Goal: Communication & Community: Answer question/provide support

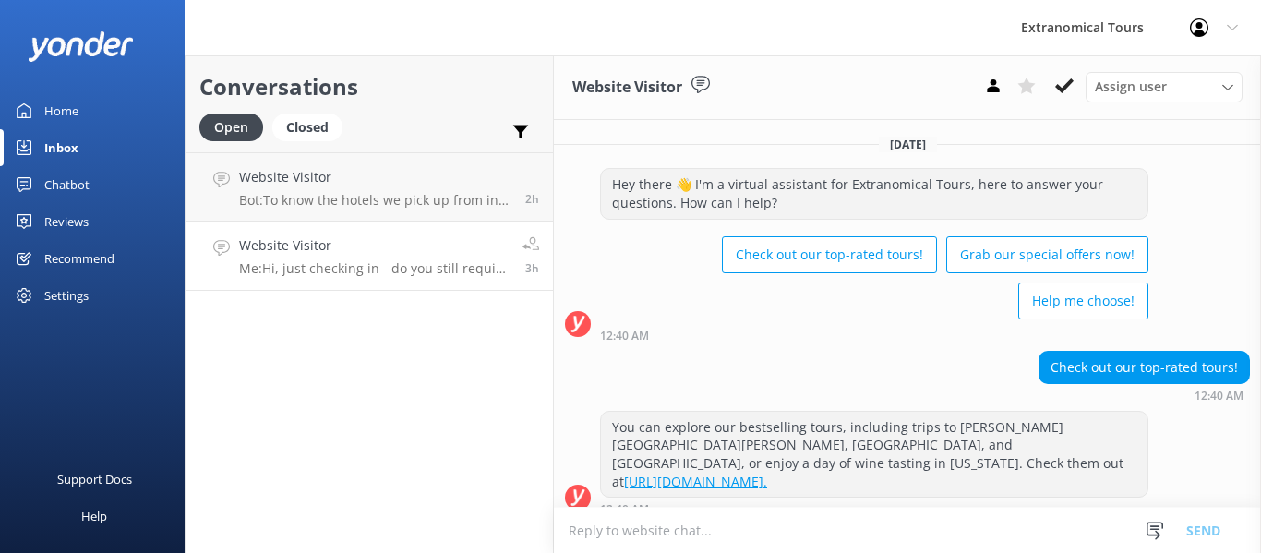
scroll to position [276, 0]
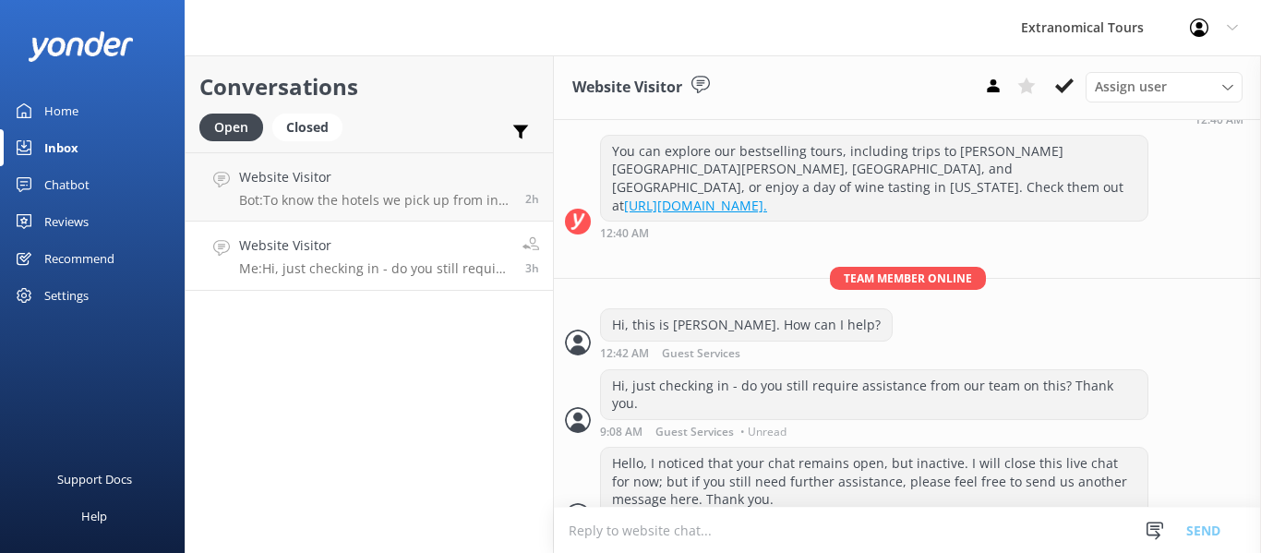
click at [510, 267] on div "3h" at bounding box center [524, 255] width 30 height 41
click at [1064, 88] on use at bounding box center [1064, 85] width 18 height 15
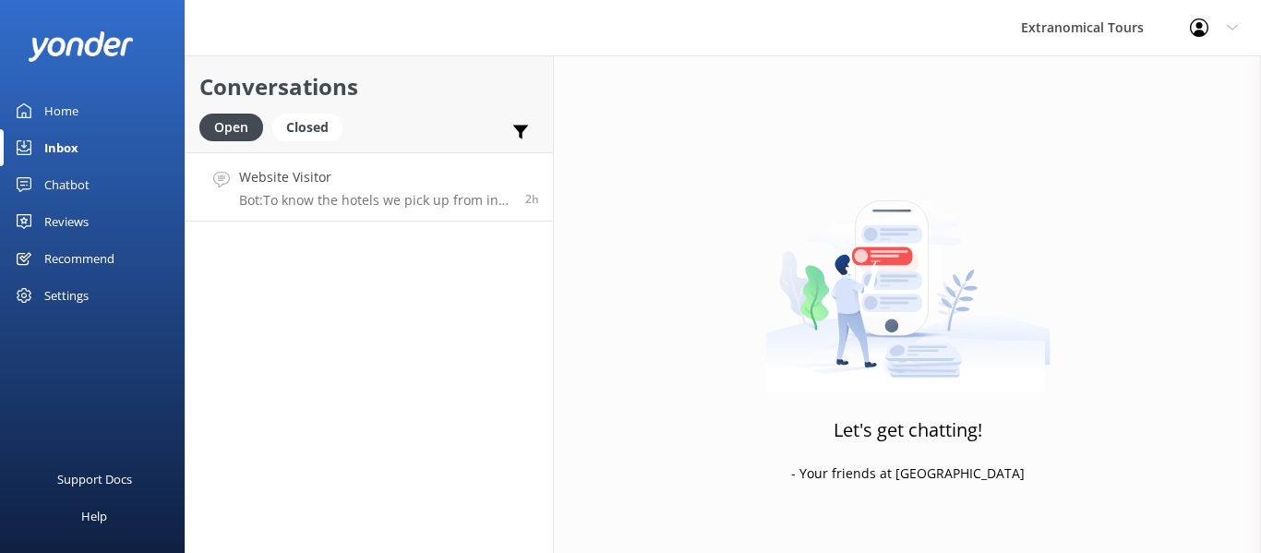
click at [406, 205] on p "Bot: To know the hotels we pick up from in [GEOGRAPHIC_DATA], please refer to t…" at bounding box center [375, 200] width 272 height 17
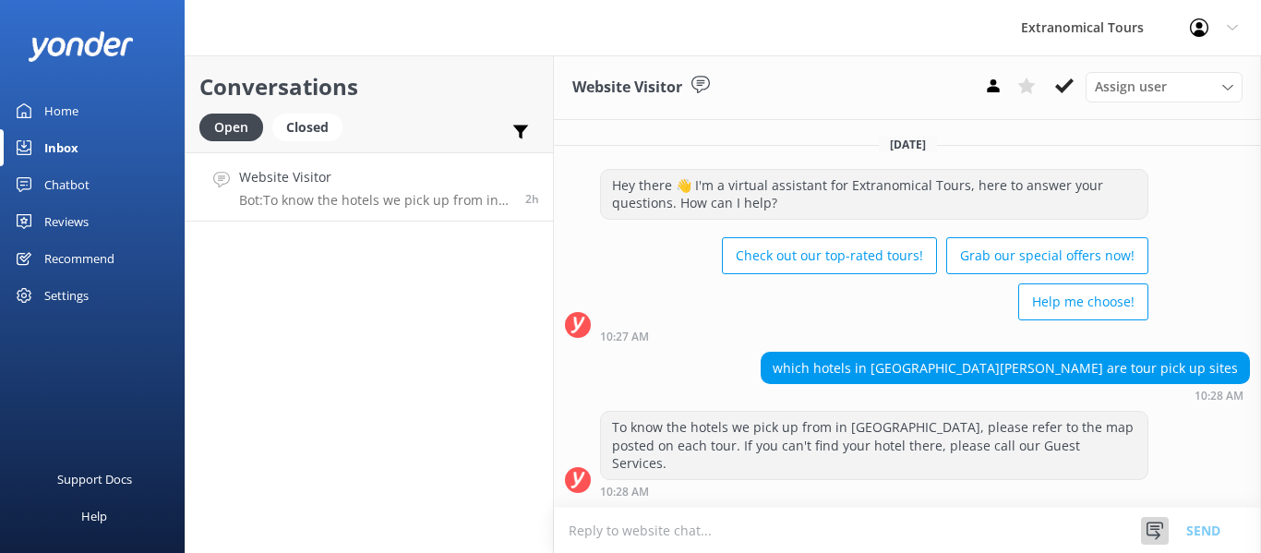
click at [1153, 538] on icon at bounding box center [1155, 531] width 18 height 18
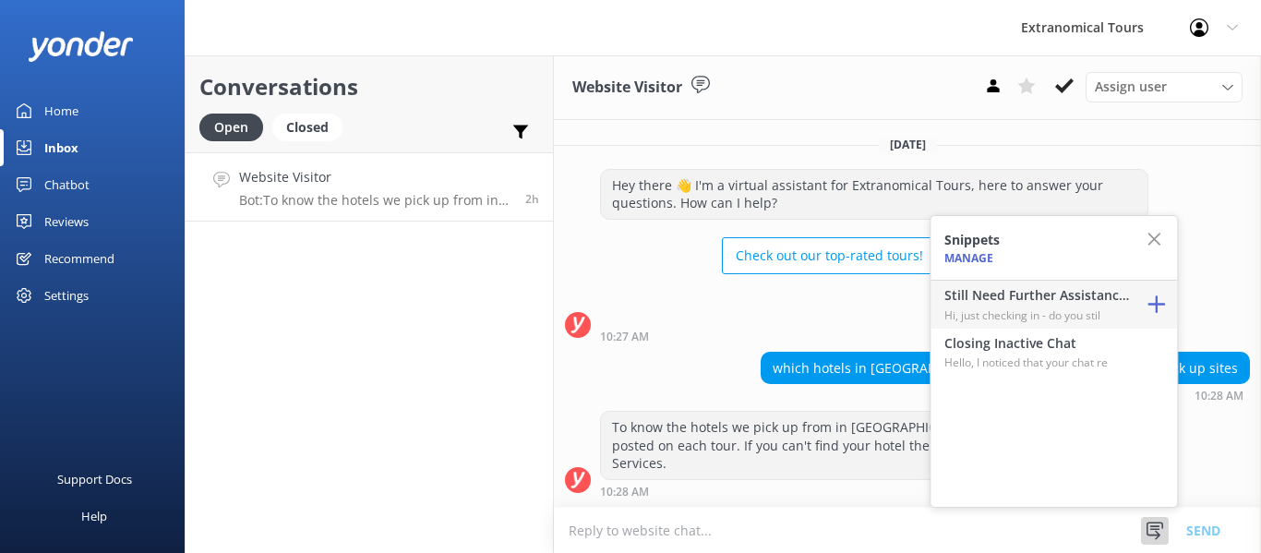
click at [1037, 315] on p "Hi, just checking in - do you stil" at bounding box center [1036, 316] width 185 height 18
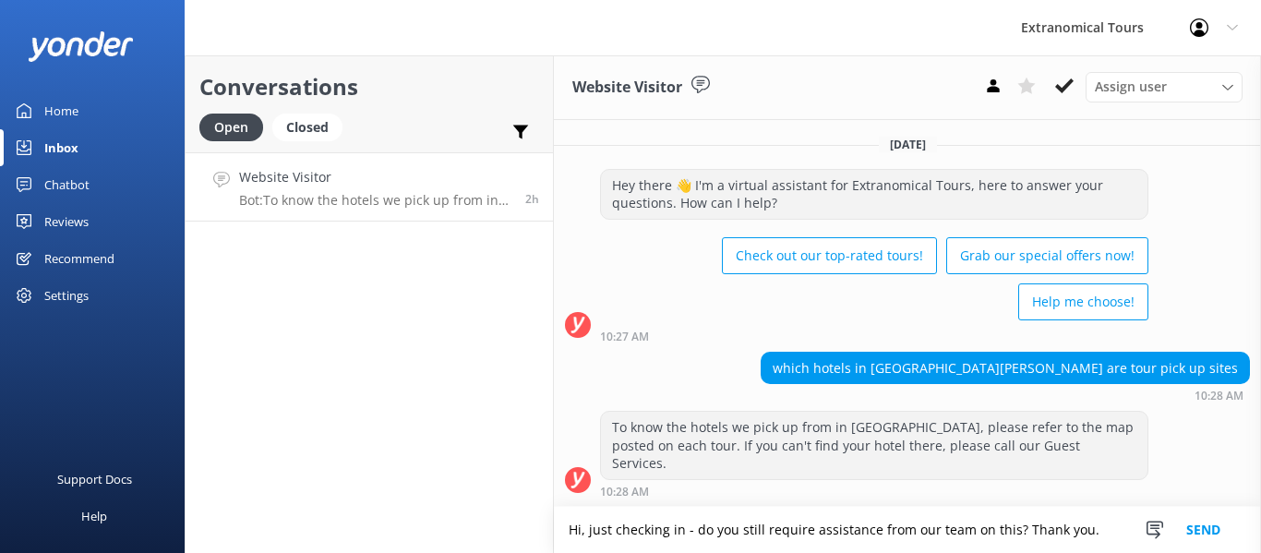
type textarea "Hi, just checking in - do you still require assistance from our team on this? T…"
click at [1193, 527] on button "Send" at bounding box center [1203, 530] width 69 height 46
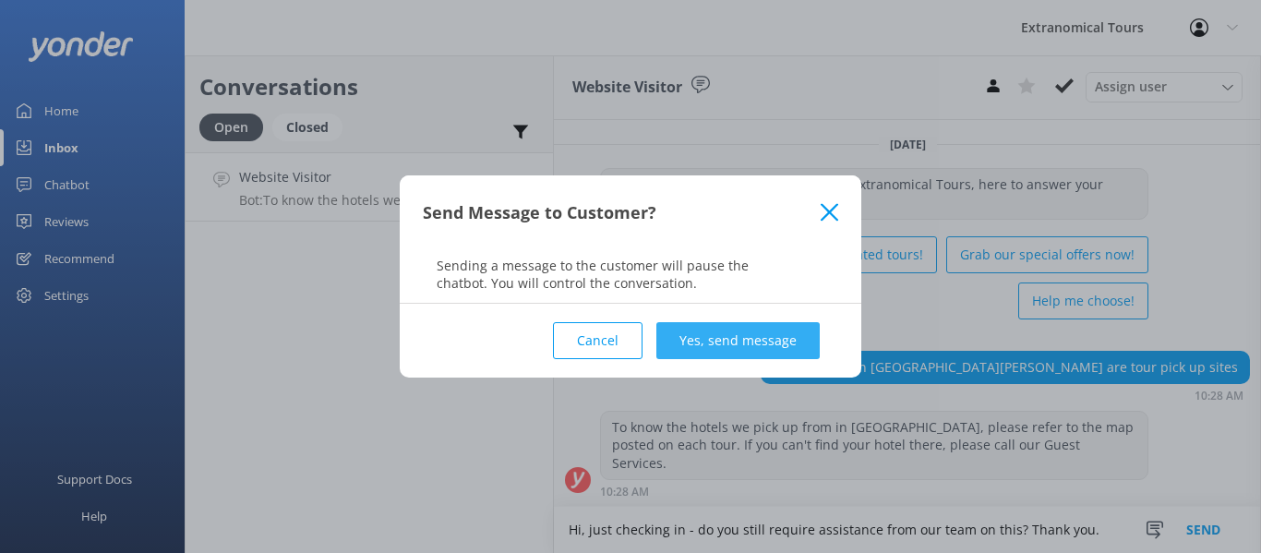
click at [692, 357] on button "Yes, send message" at bounding box center [737, 340] width 163 height 37
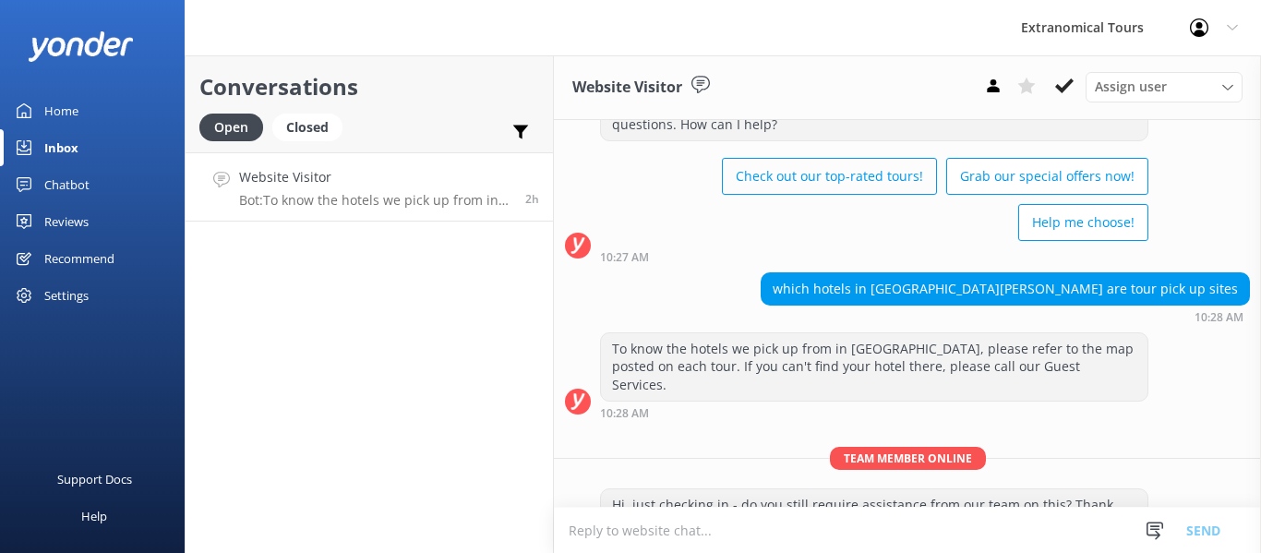
scroll to position [102, 0]
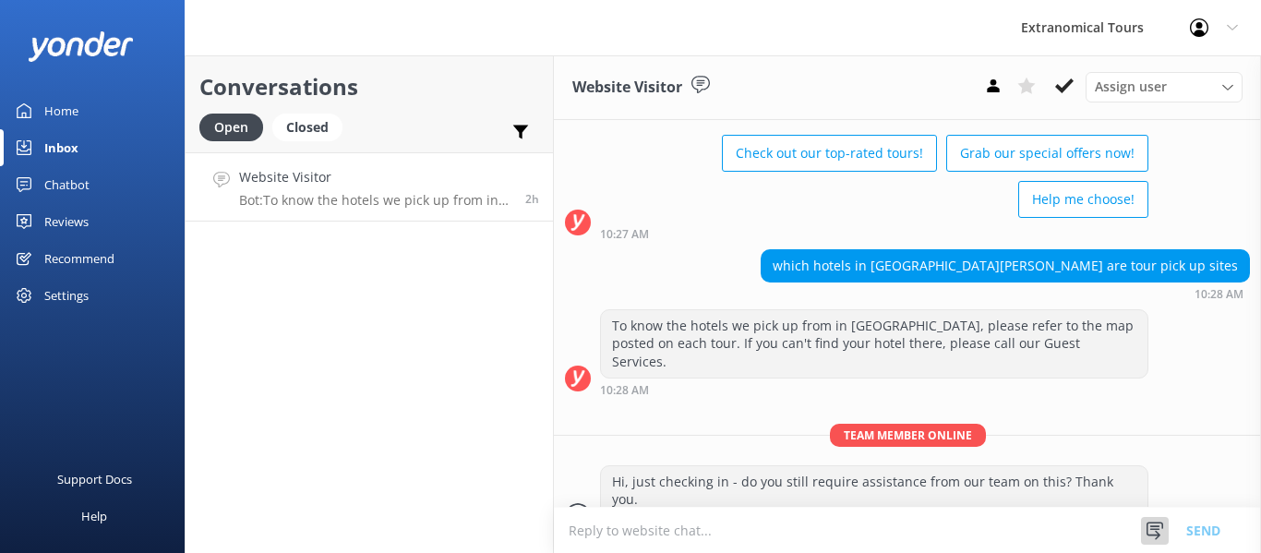
click at [1144, 529] on div at bounding box center [1155, 531] width 28 height 28
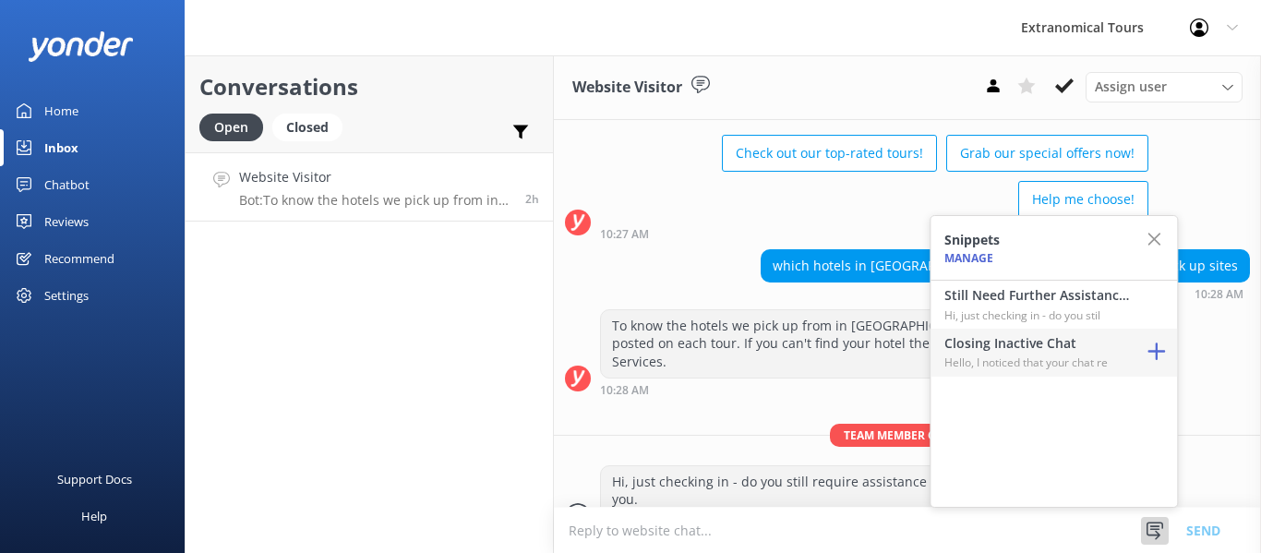
click at [998, 342] on h4 "Closing Inactive Chat" at bounding box center [1036, 343] width 185 height 20
type textarea "Hello, I noticed that your chat remains open, but inactive. I will close this l…"
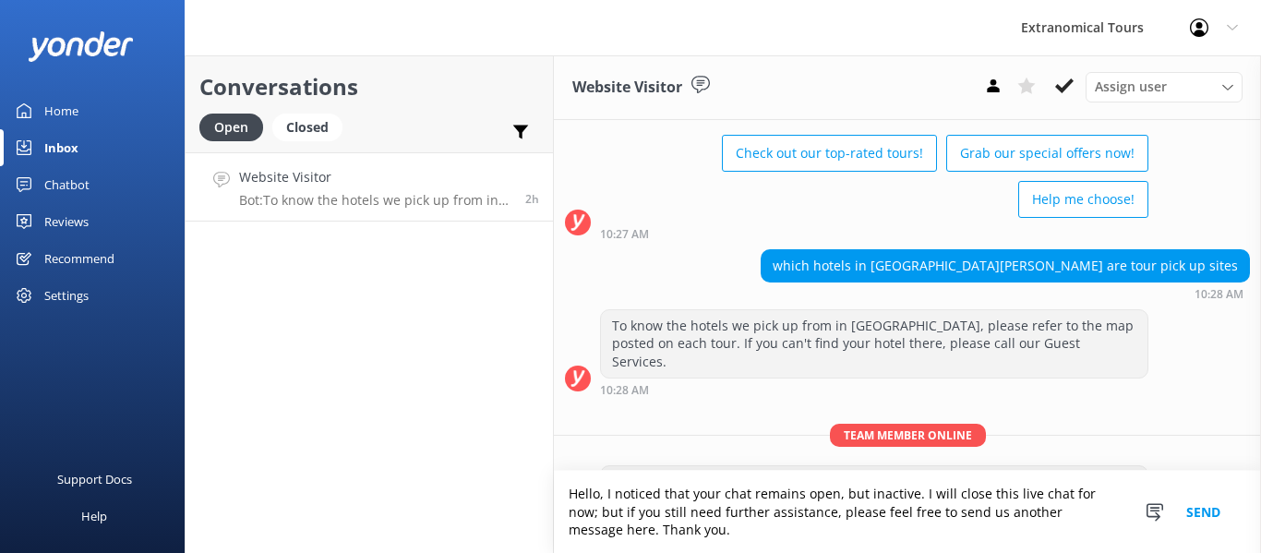
click at [1205, 512] on button "Send" at bounding box center [1203, 512] width 69 height 82
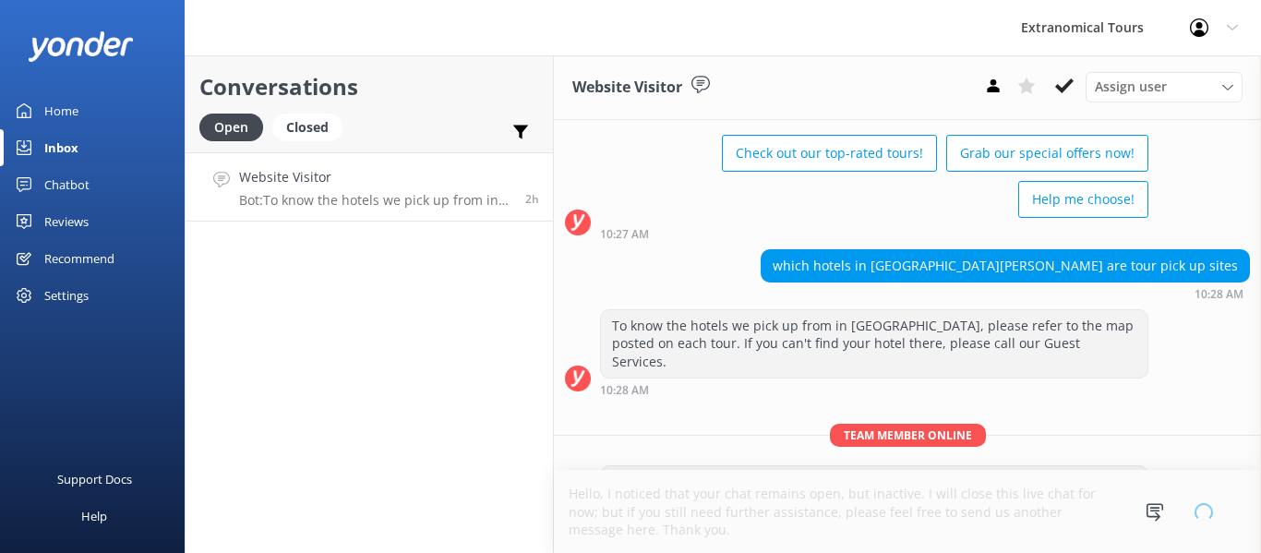
scroll to position [138, 0]
